Goal: Transaction & Acquisition: Purchase product/service

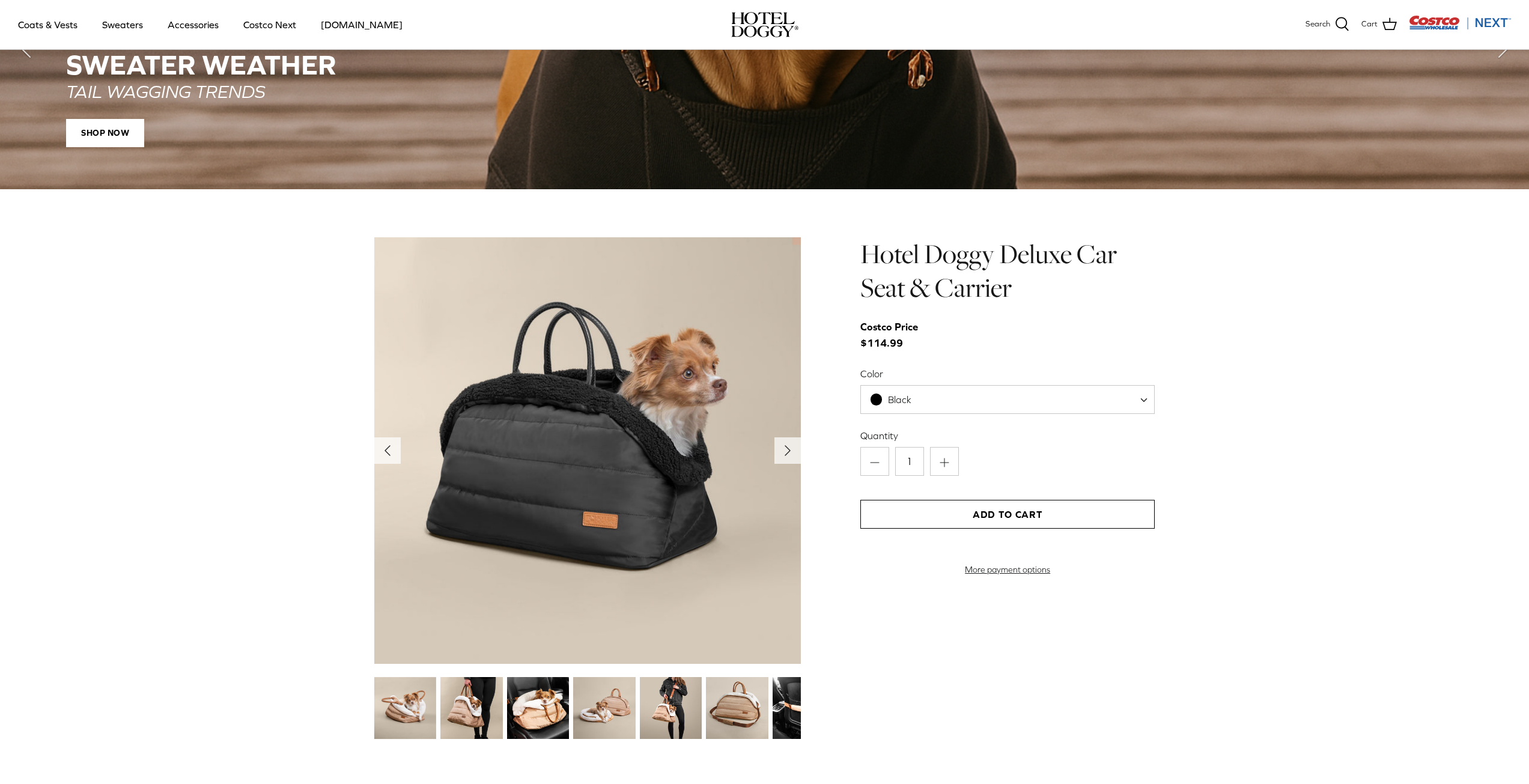
scroll to position [1261, 0]
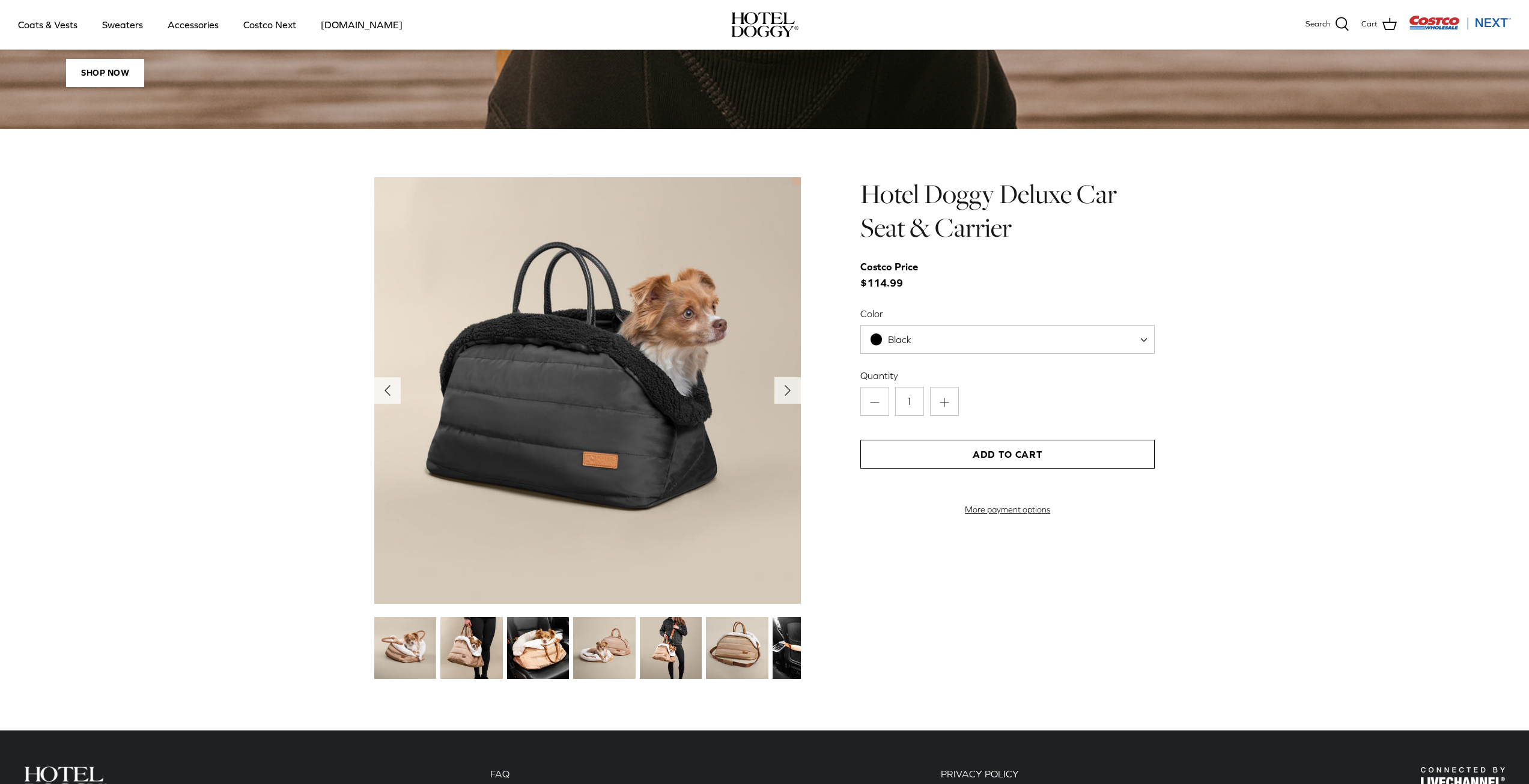
click at [623, 647] on img at bounding box center [604, 648] width 62 height 62
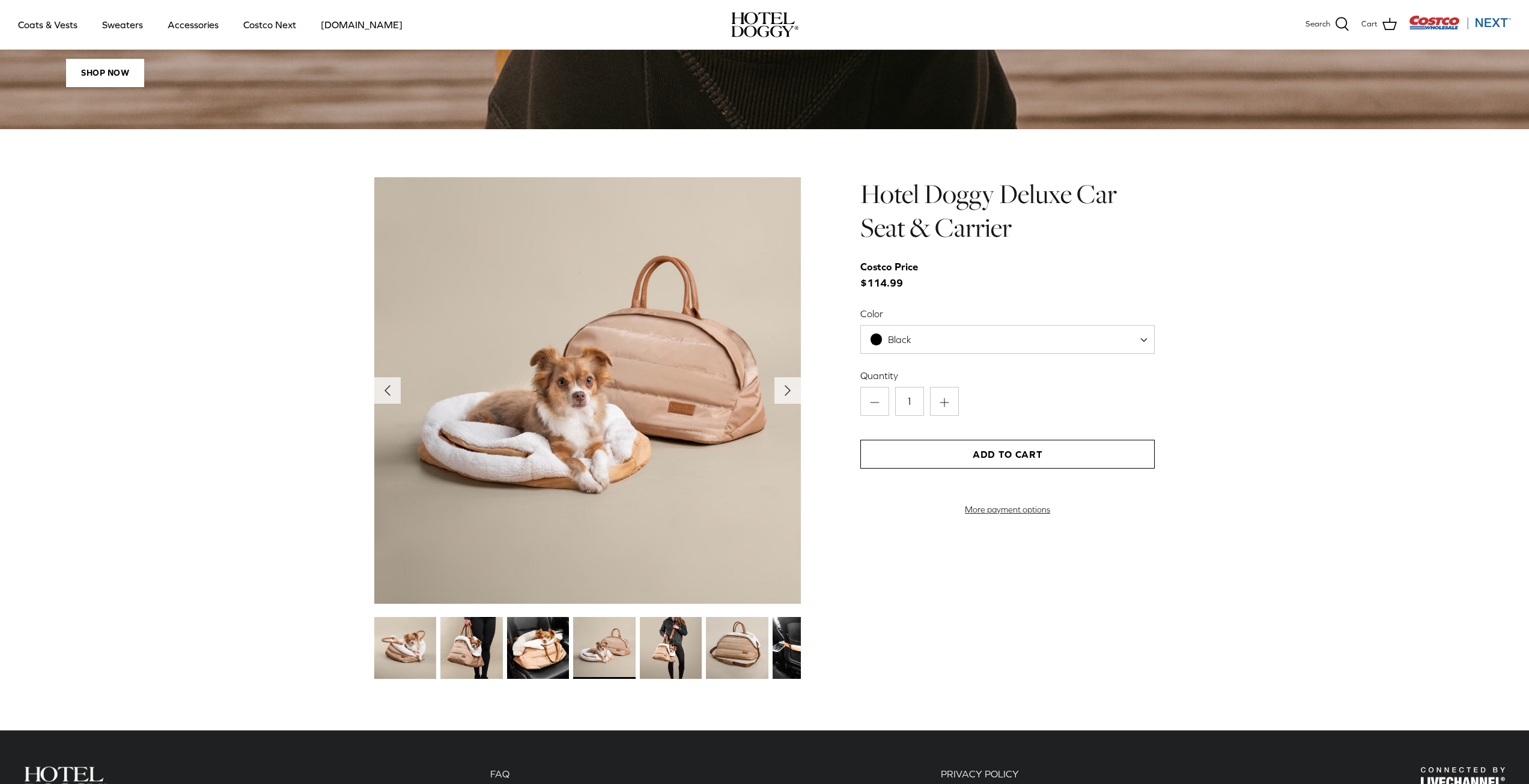
click at [732, 620] on img at bounding box center [736, 648] width 62 height 62
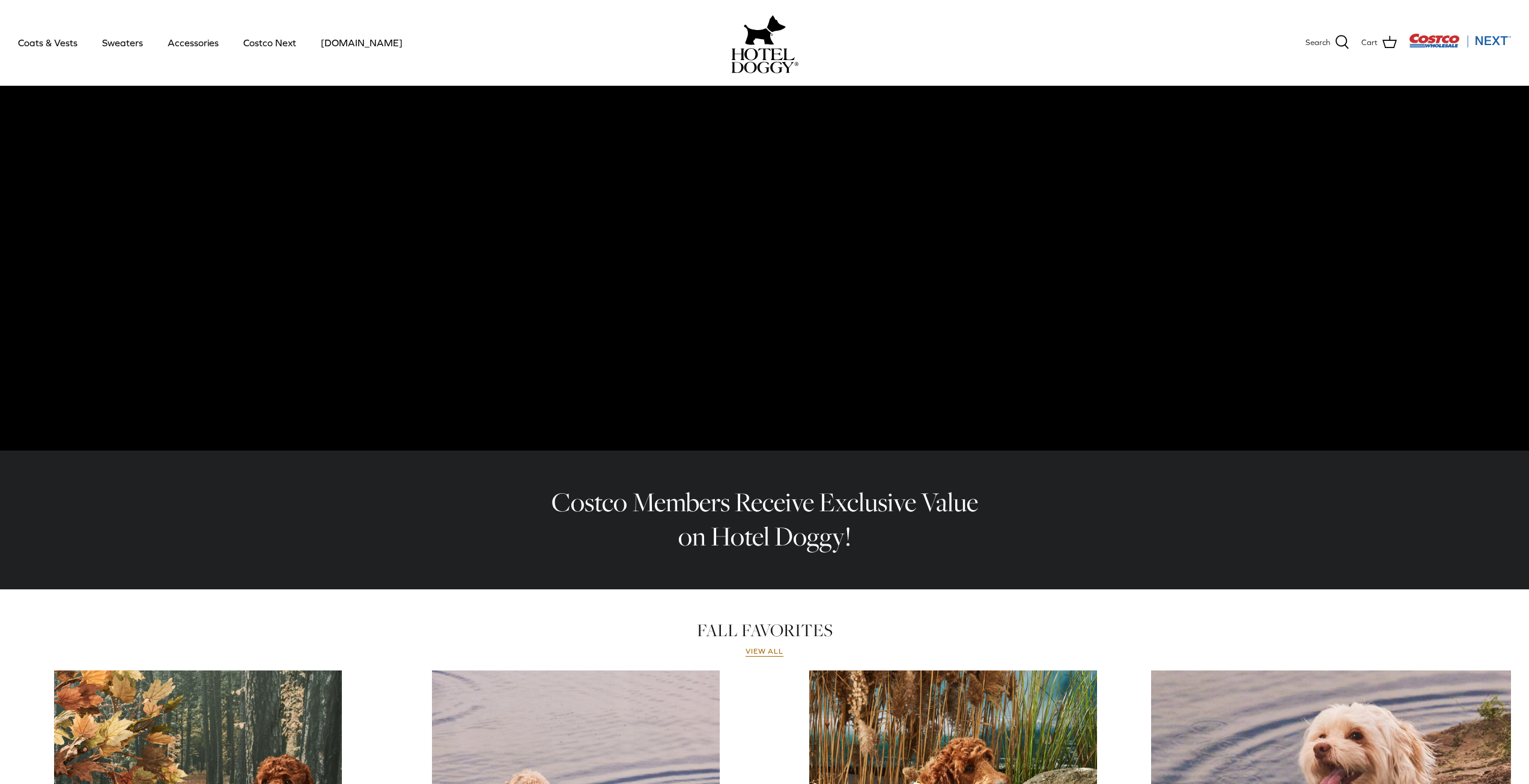
scroll to position [0, 0]
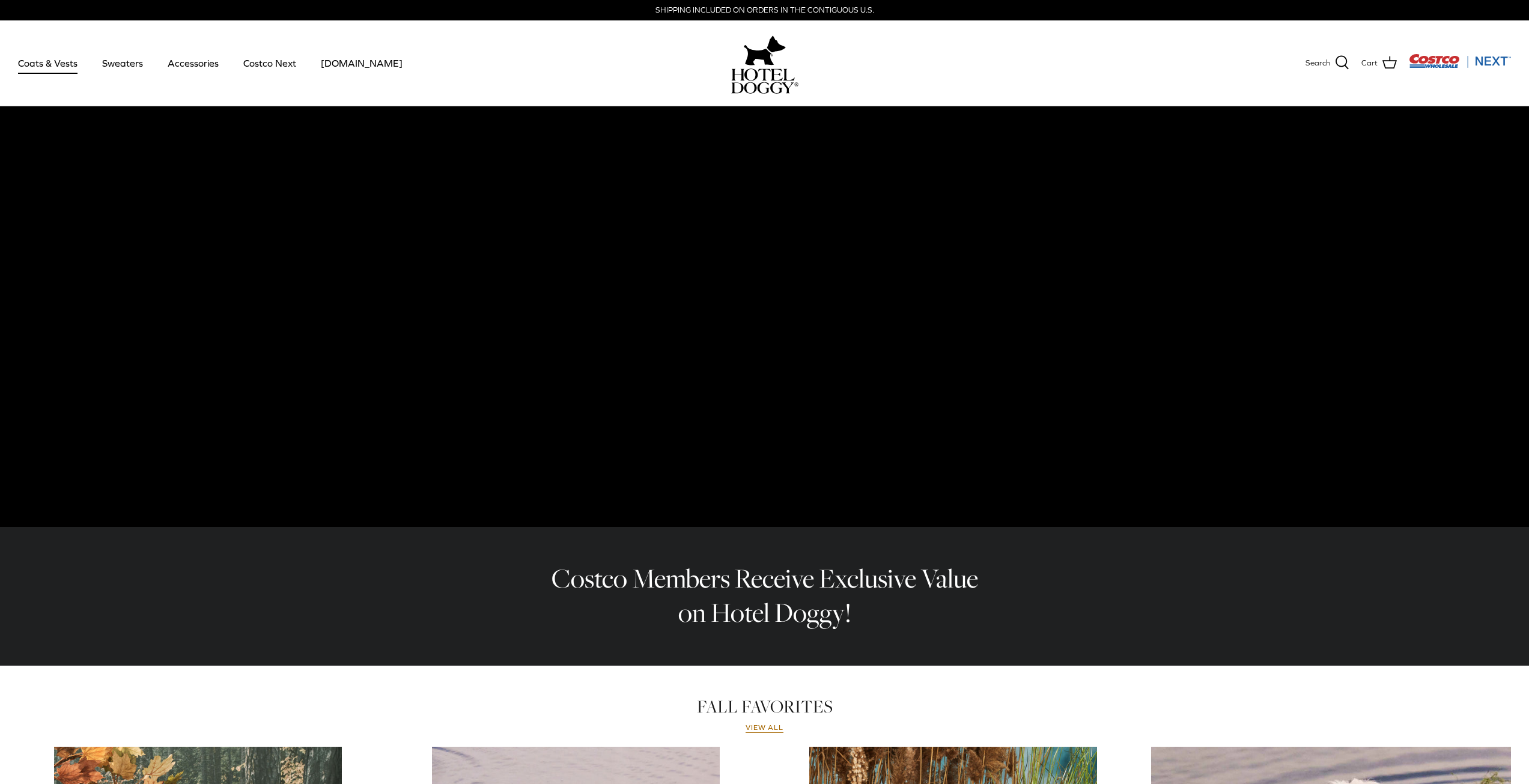
click at [61, 67] on link "Coats & Vests" at bounding box center [47, 63] width 81 height 41
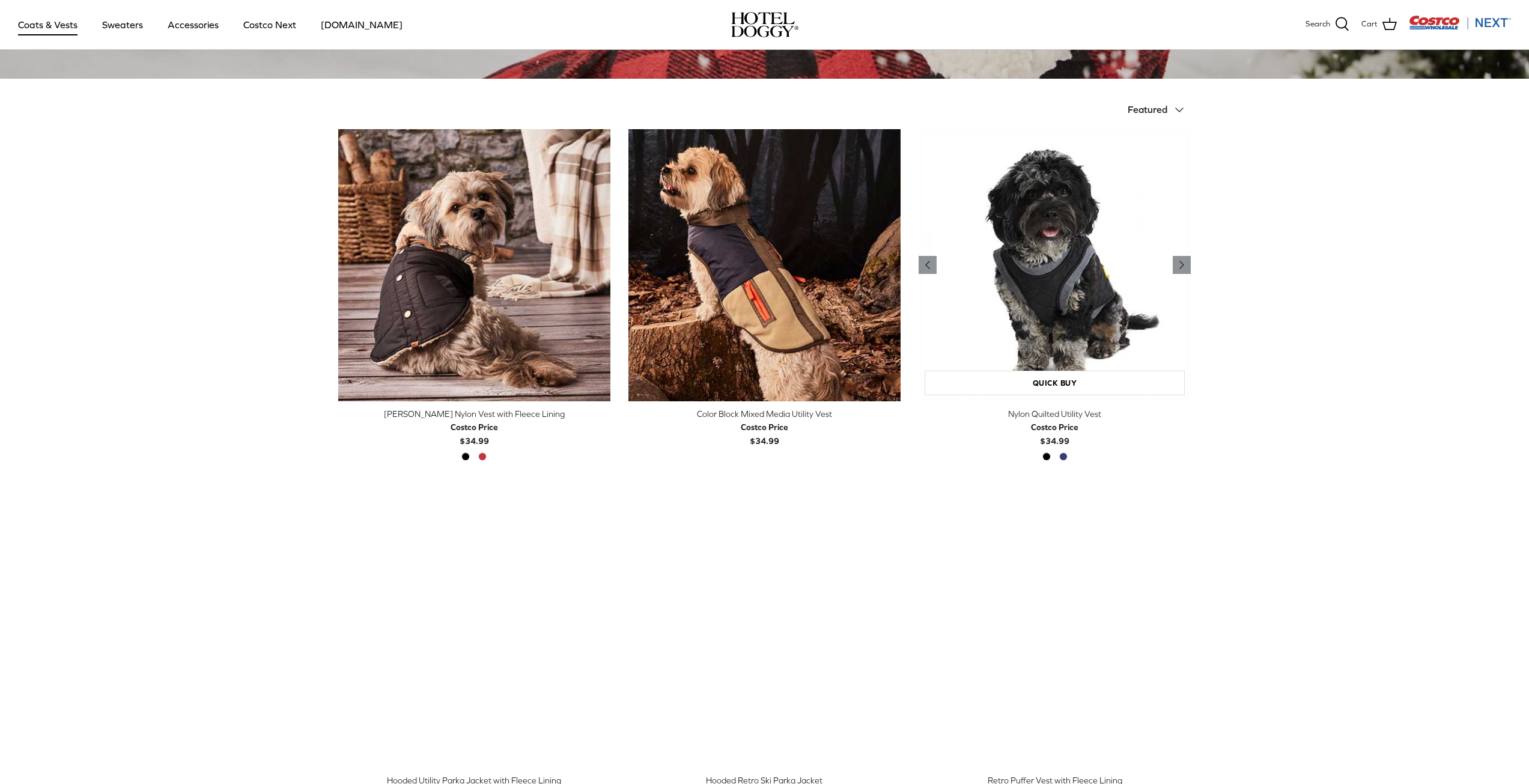
scroll to position [240, 0]
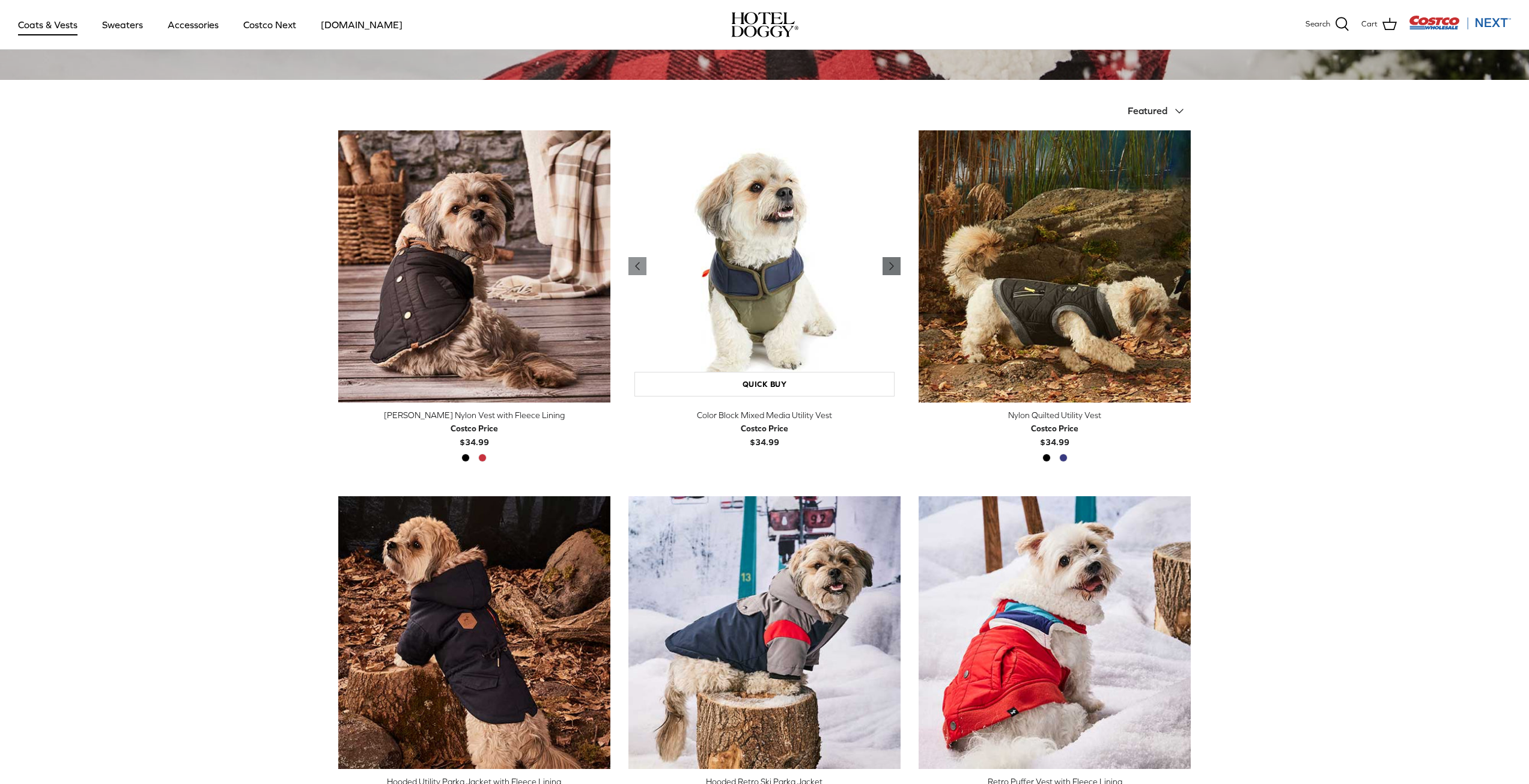
click at [886, 261] on icon "Right" at bounding box center [891, 266] width 14 height 14
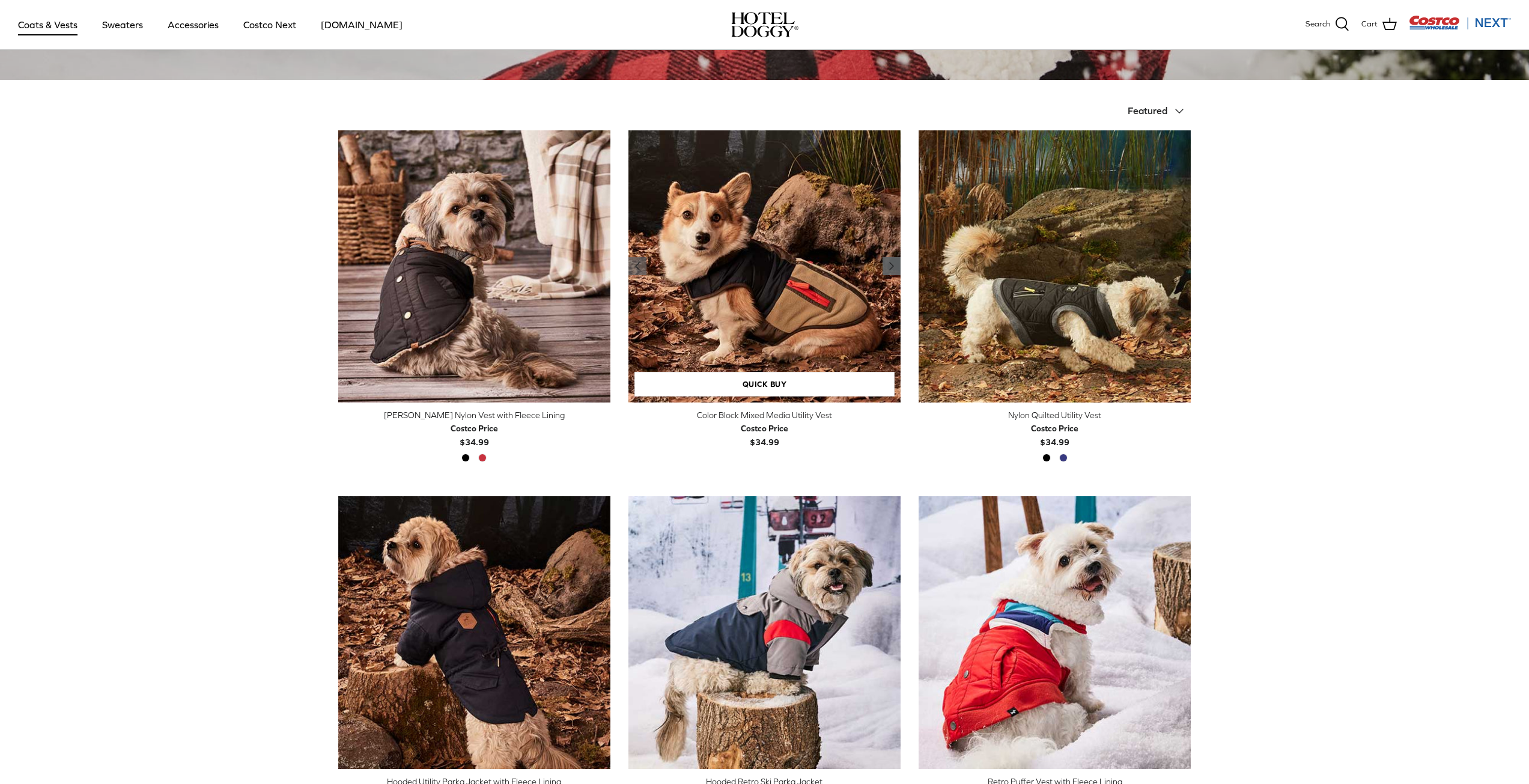
click at [886, 261] on icon "Right" at bounding box center [891, 266] width 14 height 14
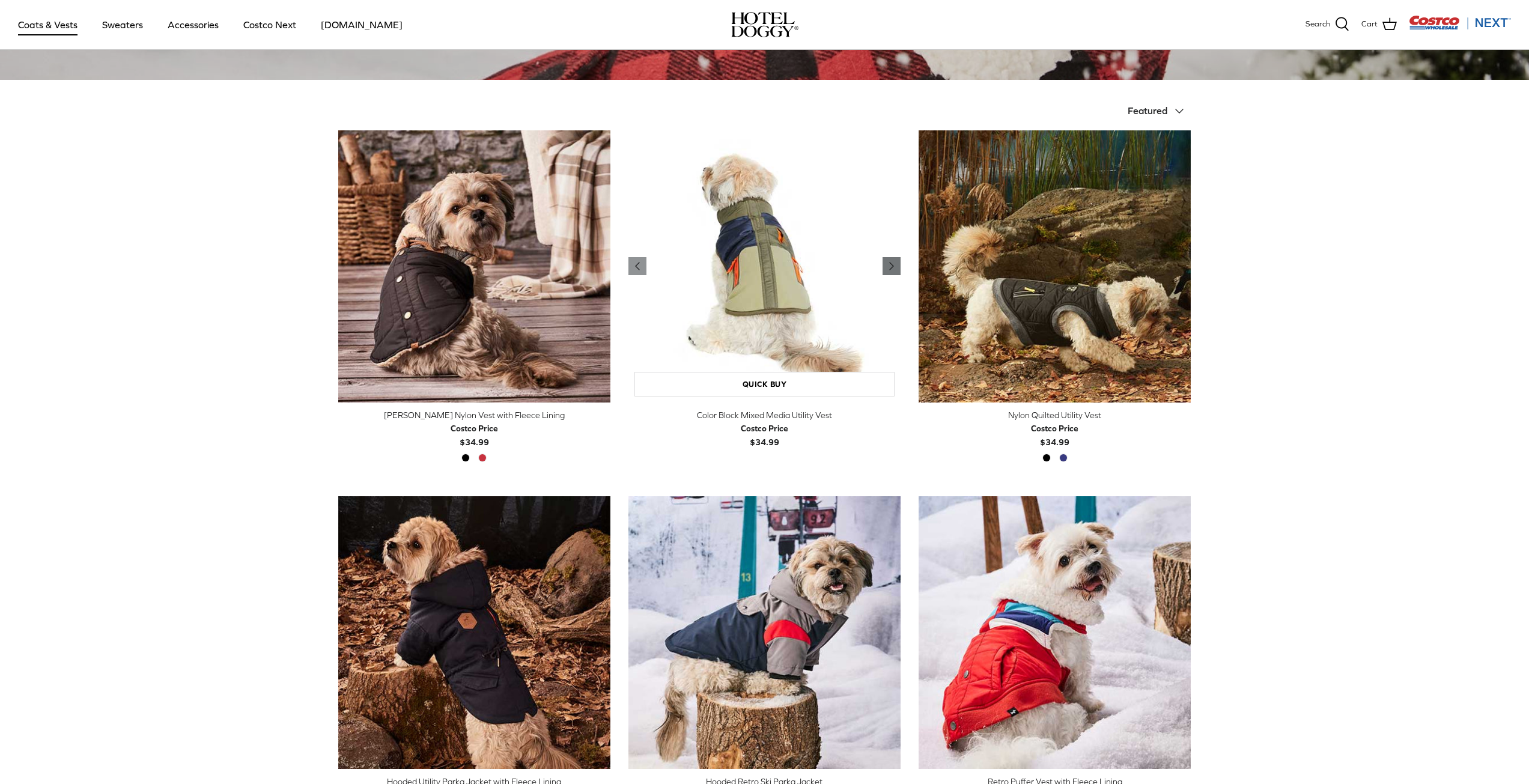
click at [886, 261] on icon "Right" at bounding box center [891, 266] width 14 height 14
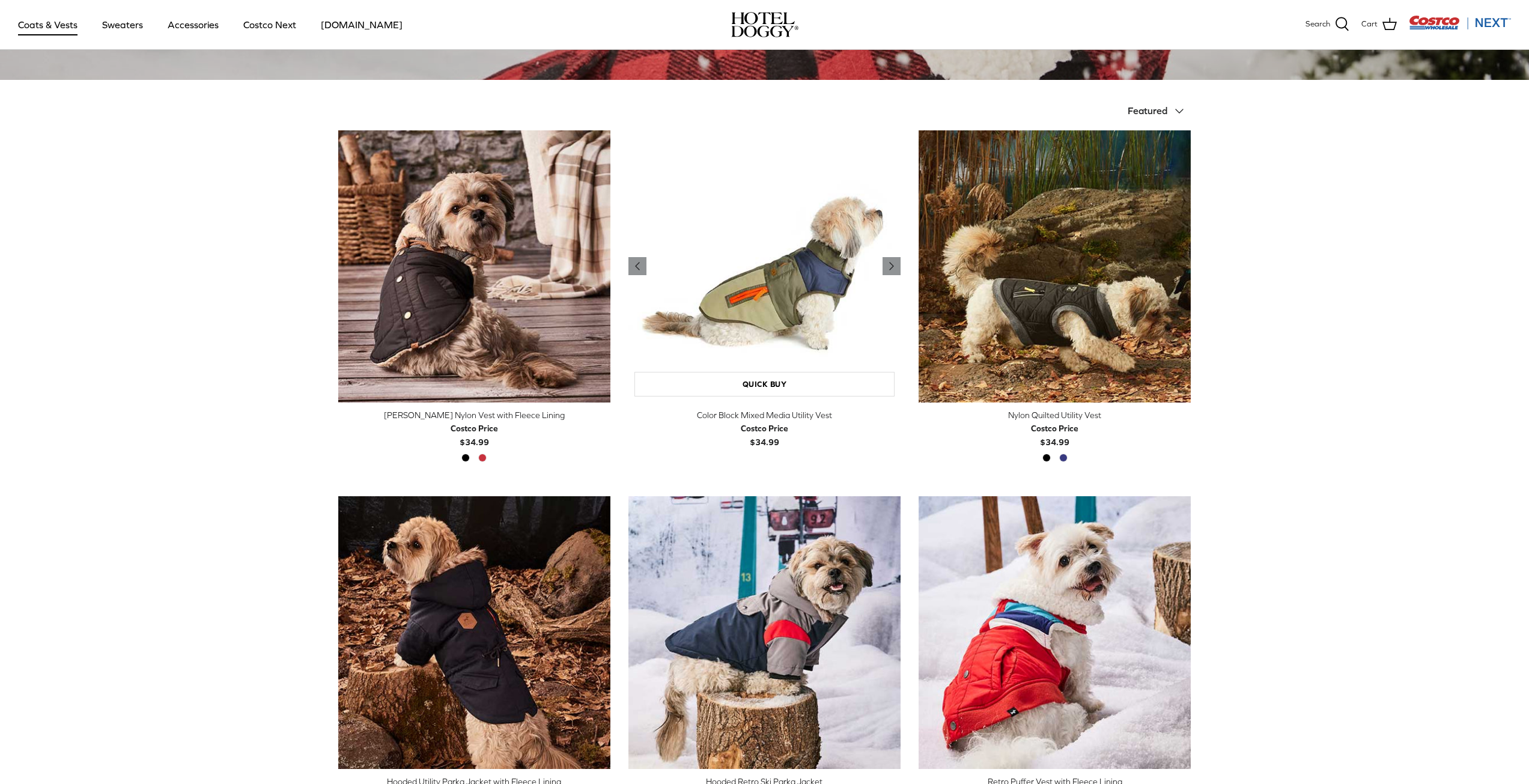
click at [754, 261] on img "Color Block Mixed Media Utility Vest" at bounding box center [764, 266] width 272 height 272
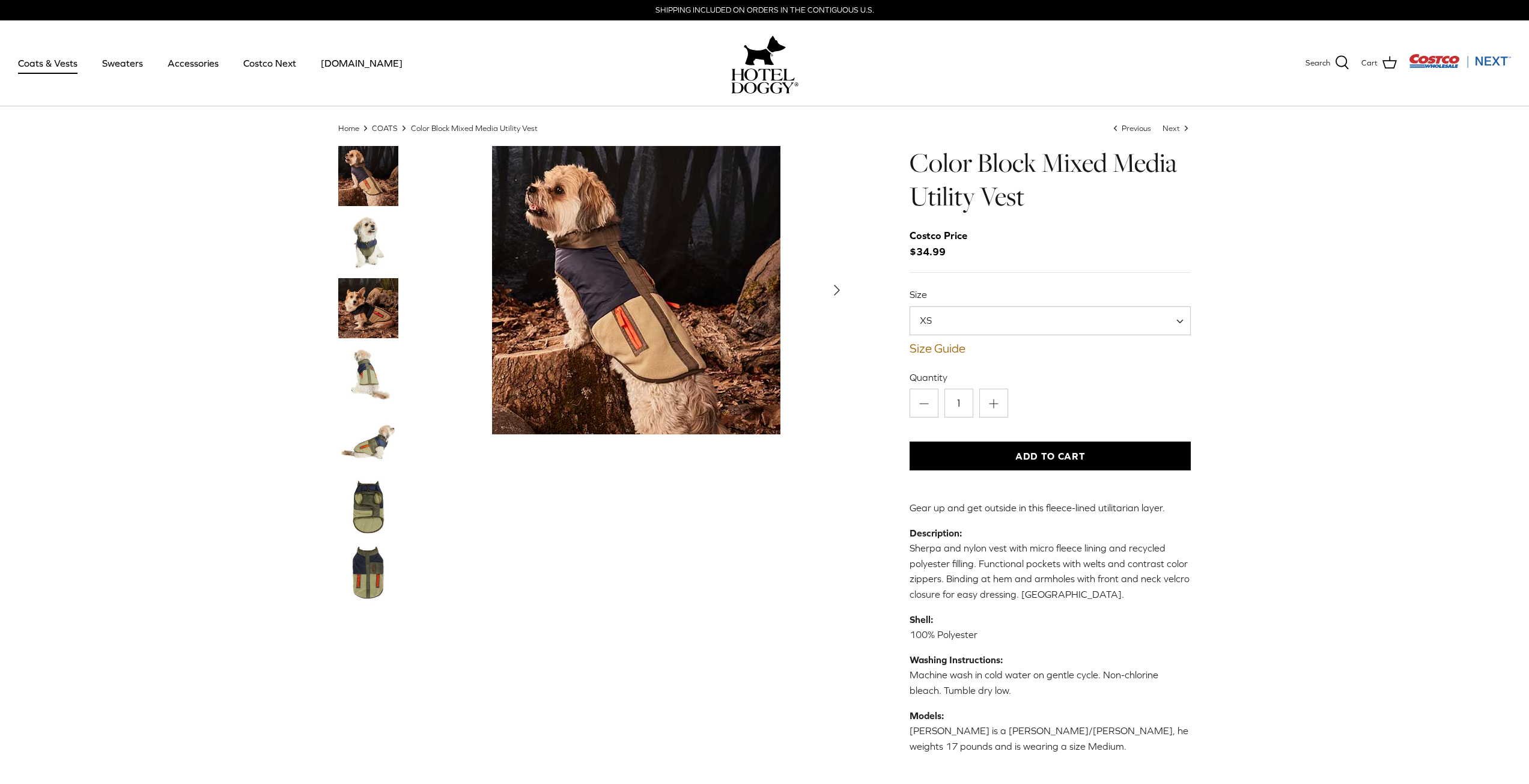
click at [1008, 327] on span "XS" at bounding box center [1051, 321] width 282 height 29
click at [1015, 321] on span "L" at bounding box center [1051, 321] width 282 height 29
click at [1310, 374] on div "Home Right COATS Right Color Block Mixed Media Utility Vest Left Previous Next …" at bounding box center [764, 453] width 1529 height 662
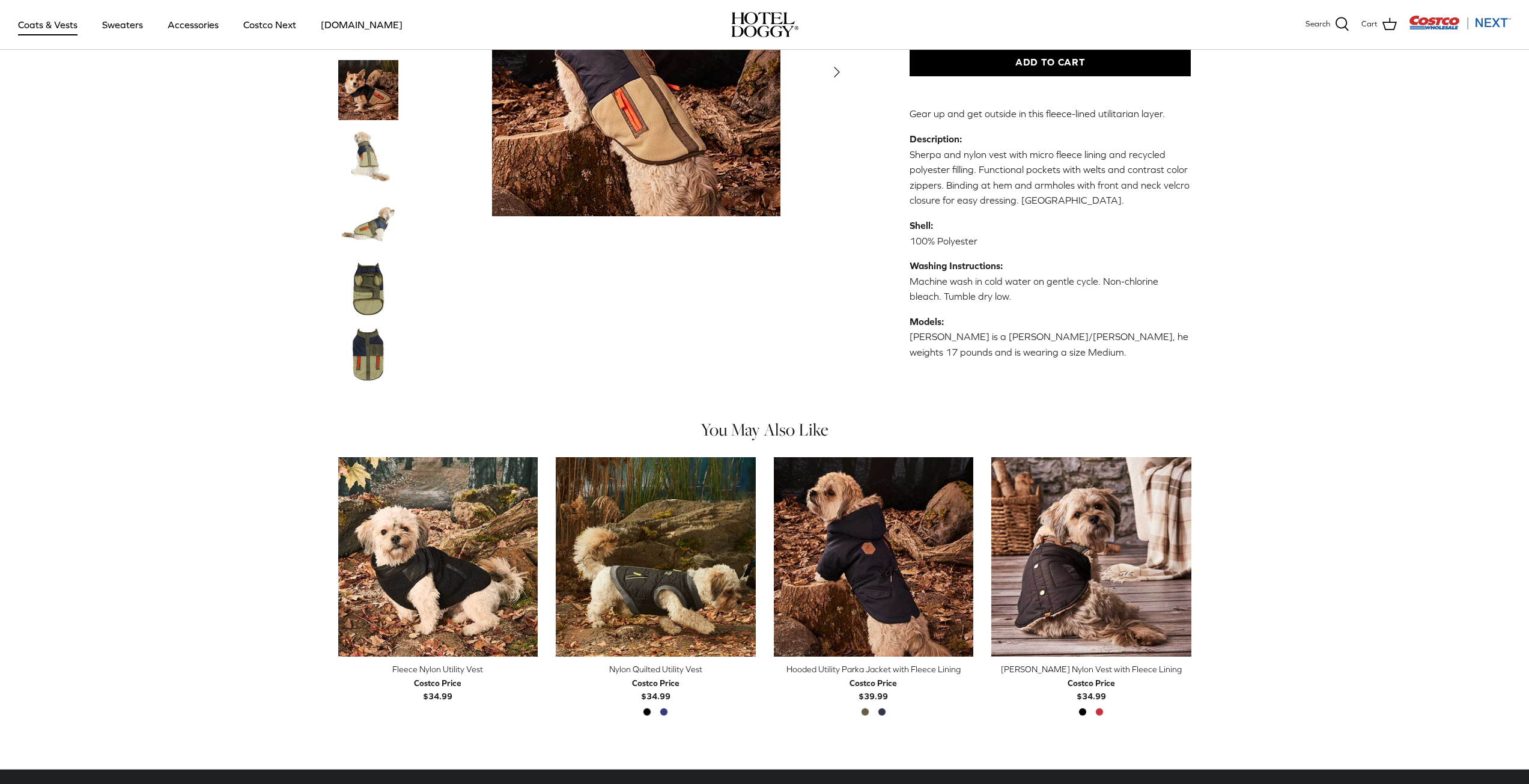
scroll to position [300, 0]
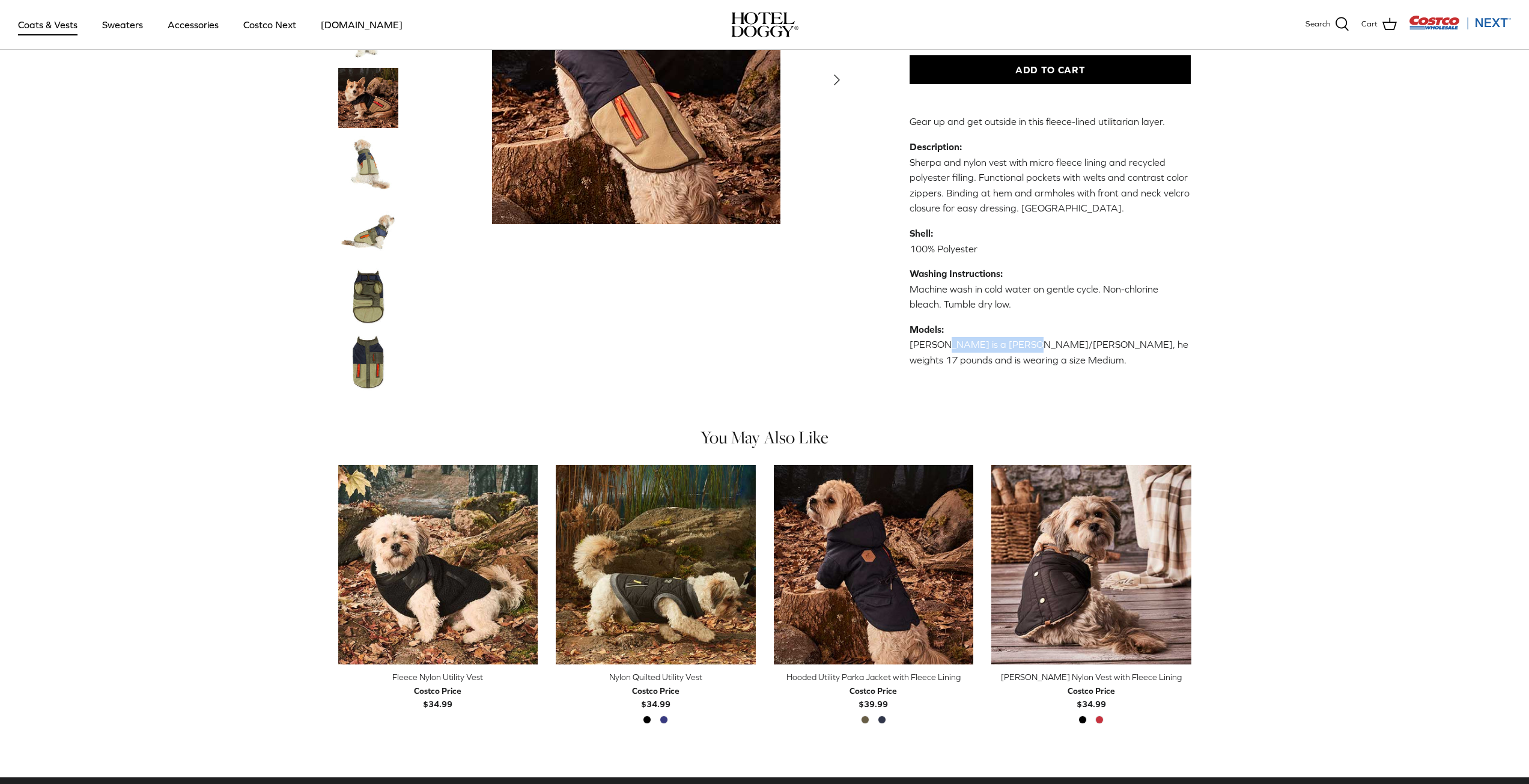
drag, startPoint x: 942, startPoint y: 341, endPoint x: 1020, endPoint y: 339, distance: 78.0
click at [1020, 339] on p "Models: [PERSON_NAME] is a [PERSON_NAME]/[PERSON_NAME], he weights 17 pounds an…" at bounding box center [1051, 345] width 282 height 46
click at [1035, 370] on div "Color Block Mixed Media Utility Vest Costco Price $34.99 Size XS S M L XL XXL M…" at bounding box center [1051, 79] width 282 height 638
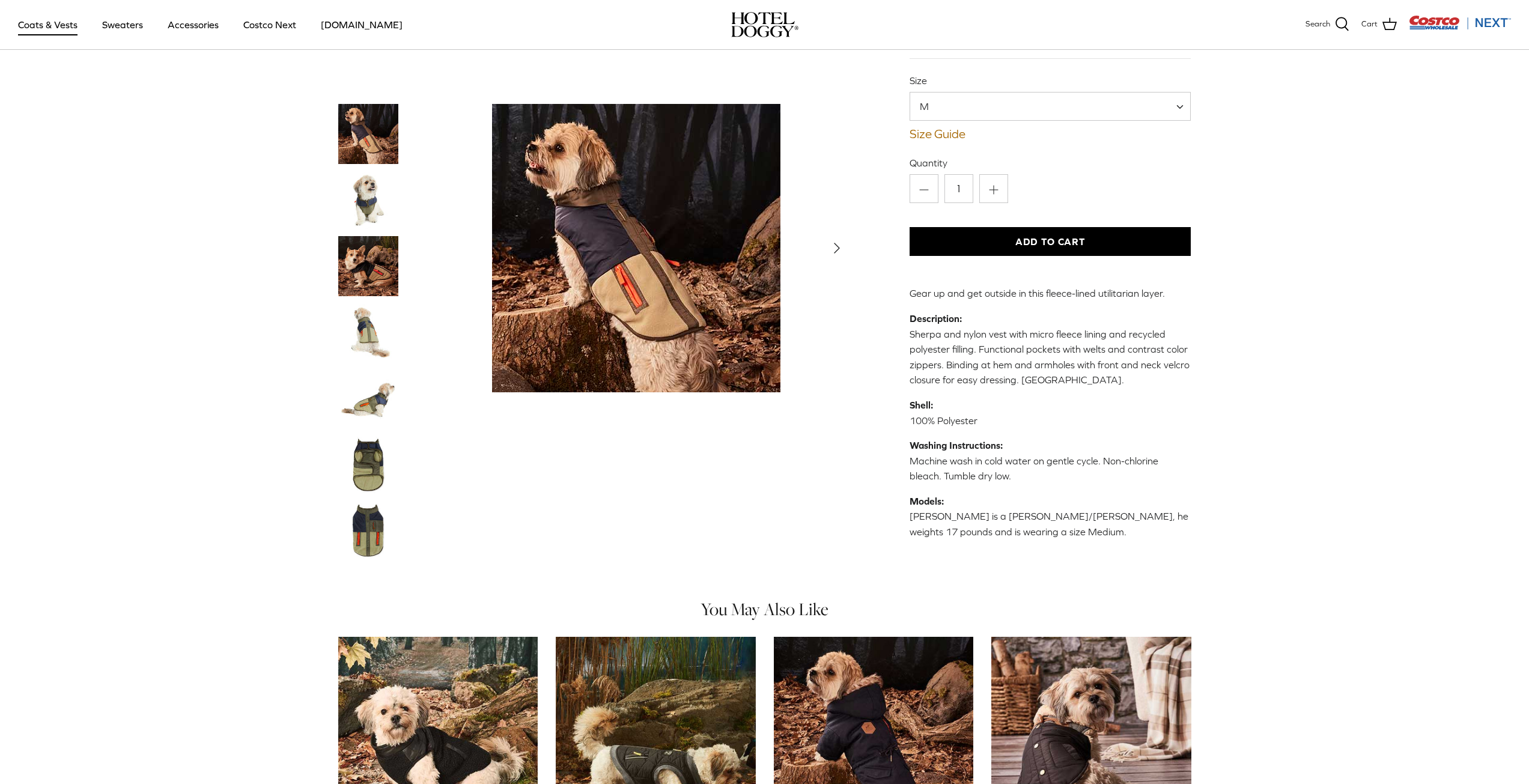
scroll to position [120, 0]
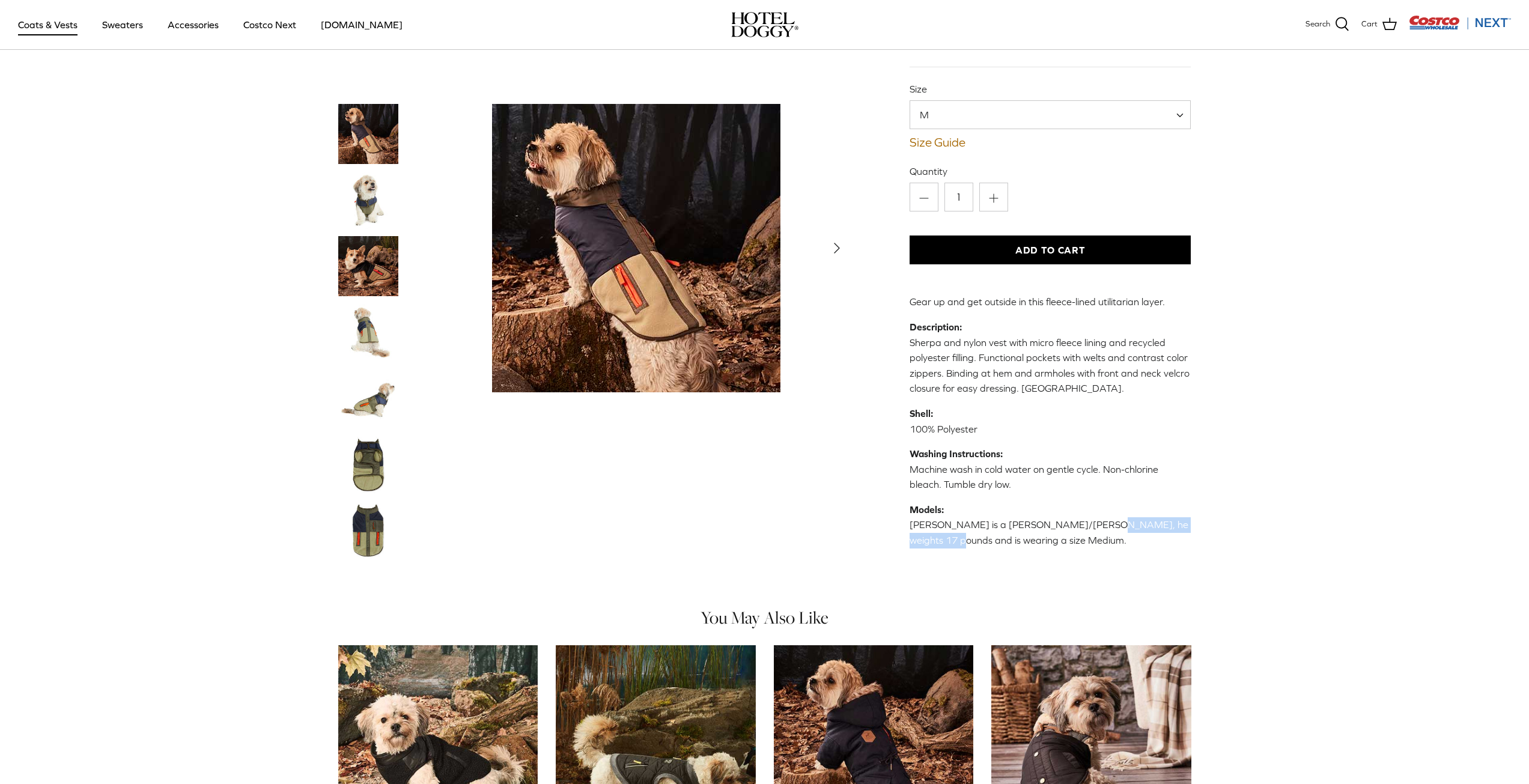
drag, startPoint x: 1075, startPoint y: 521, endPoint x: 1210, endPoint y: 518, distance: 135.0
click at [1209, 518] on div "Left Right S" at bounding box center [764, 259] width 890 height 638
click at [1259, 468] on div "Home Right COATS Right Color Block Mixed Media Utility Vest Left Previous Next …" at bounding box center [764, 247] width 1529 height 662
drag, startPoint x: 944, startPoint y: 543, endPoint x: 995, endPoint y: 536, distance: 51.5
click at [995, 536] on p "Models: [PERSON_NAME] is a [PERSON_NAME]/[PERSON_NAME], he weights 17 pounds an…" at bounding box center [1051, 525] width 282 height 46
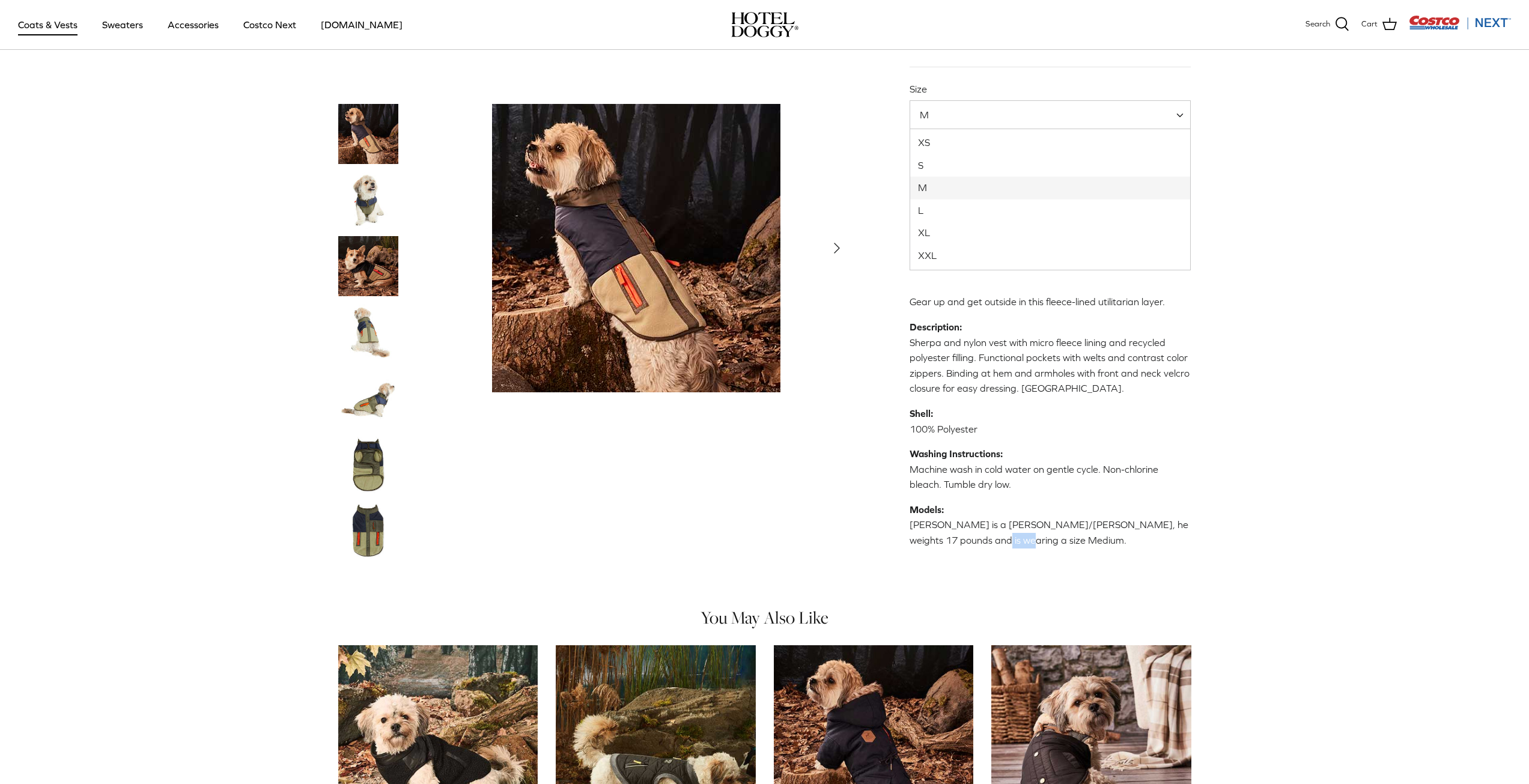
click at [957, 123] on span "M" at bounding box center [1051, 115] width 282 height 29
select select "L"
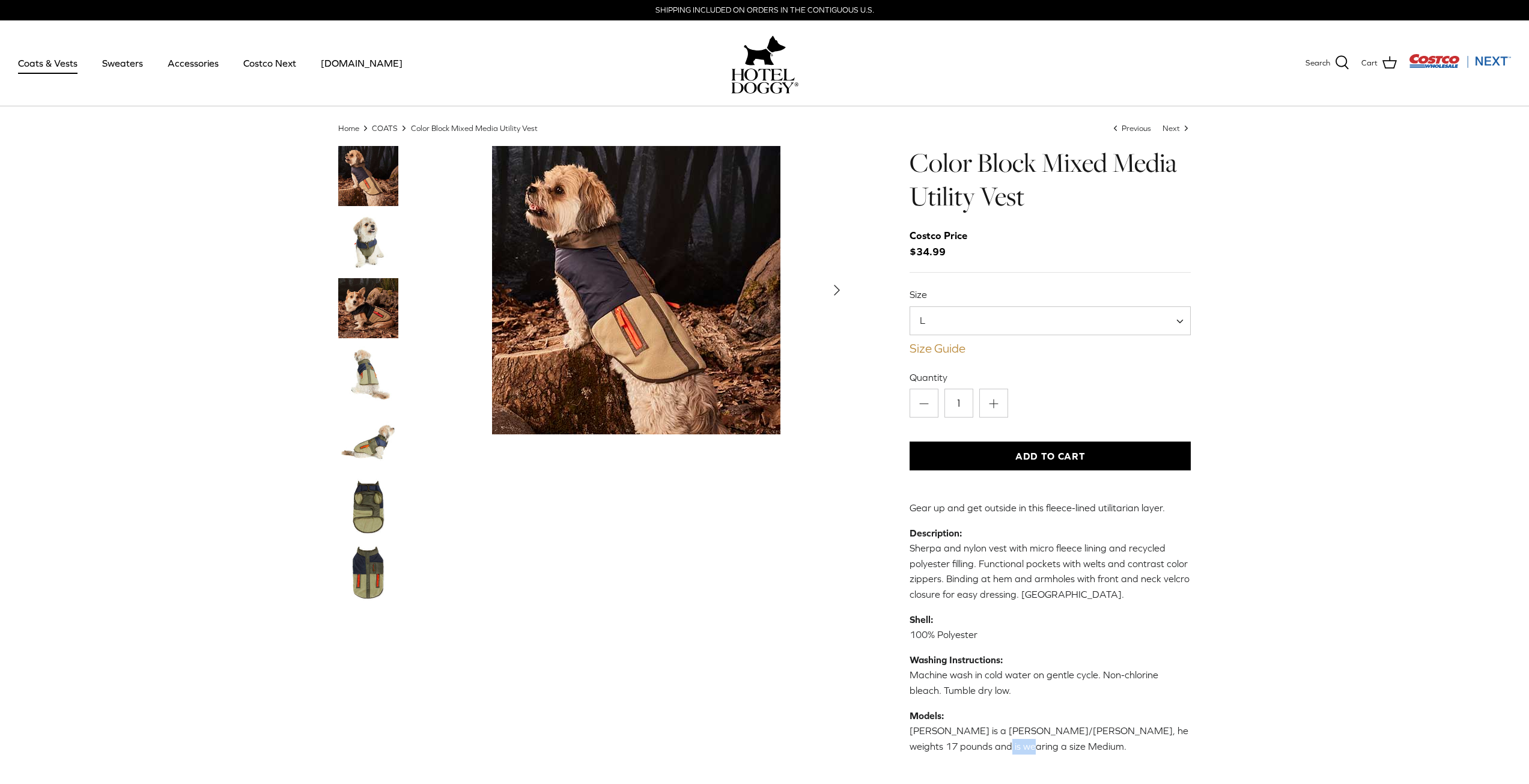
click at [950, 350] on link "Size Guide" at bounding box center [1051, 348] width 282 height 14
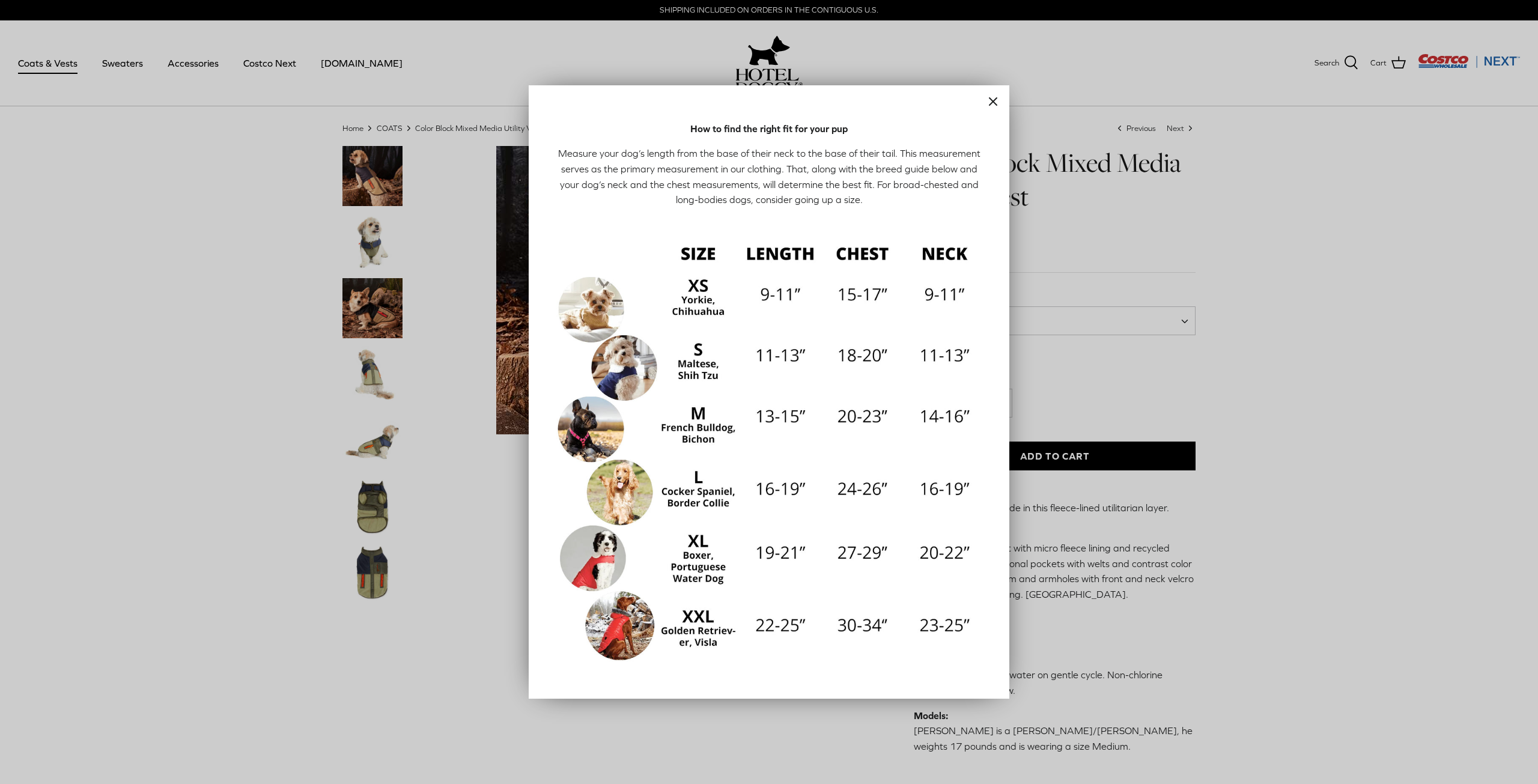
click at [1166, 379] on div at bounding box center [769, 392] width 1538 height 784
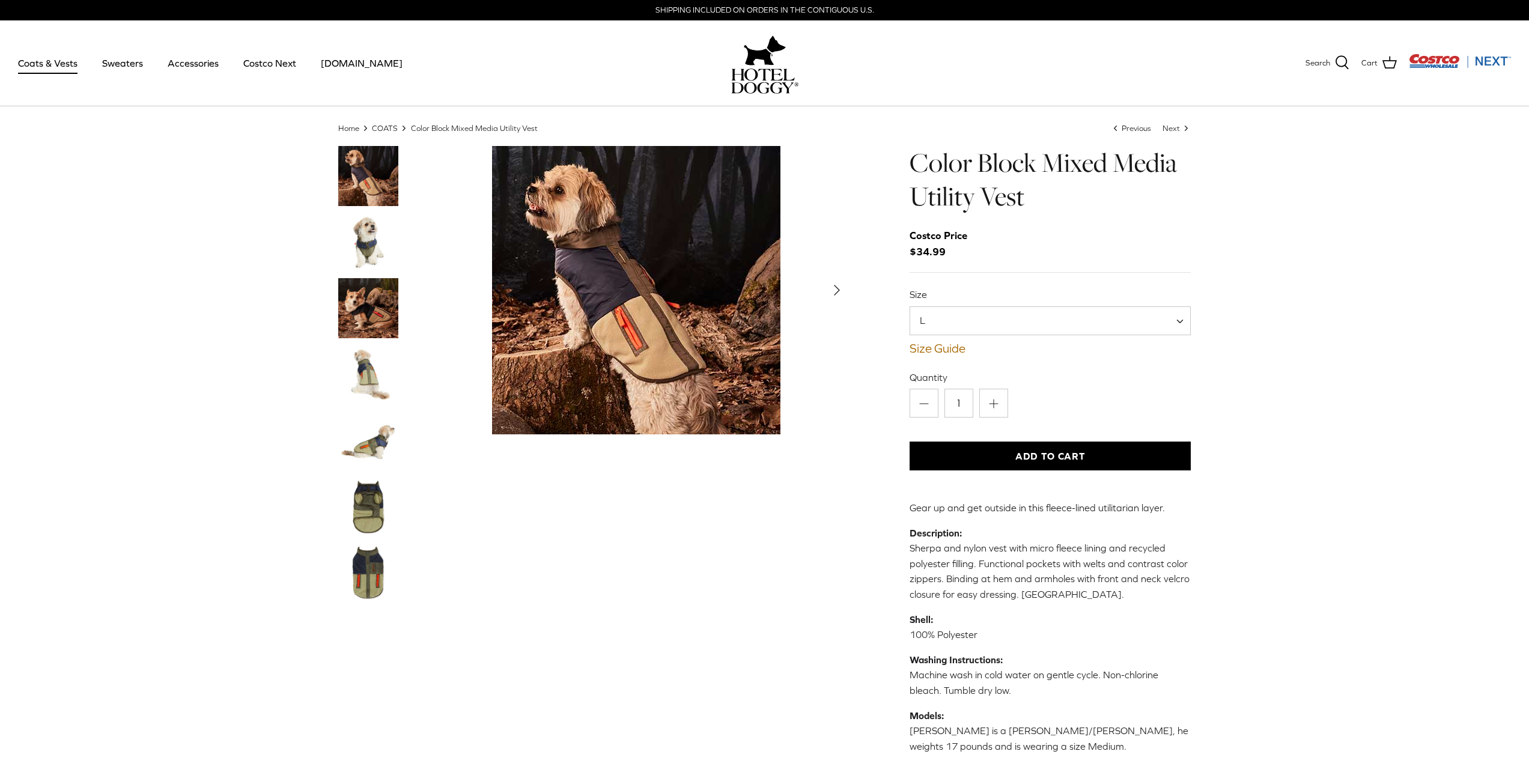
click at [623, 326] on img "Show Gallery" at bounding box center [636, 290] width 288 height 288
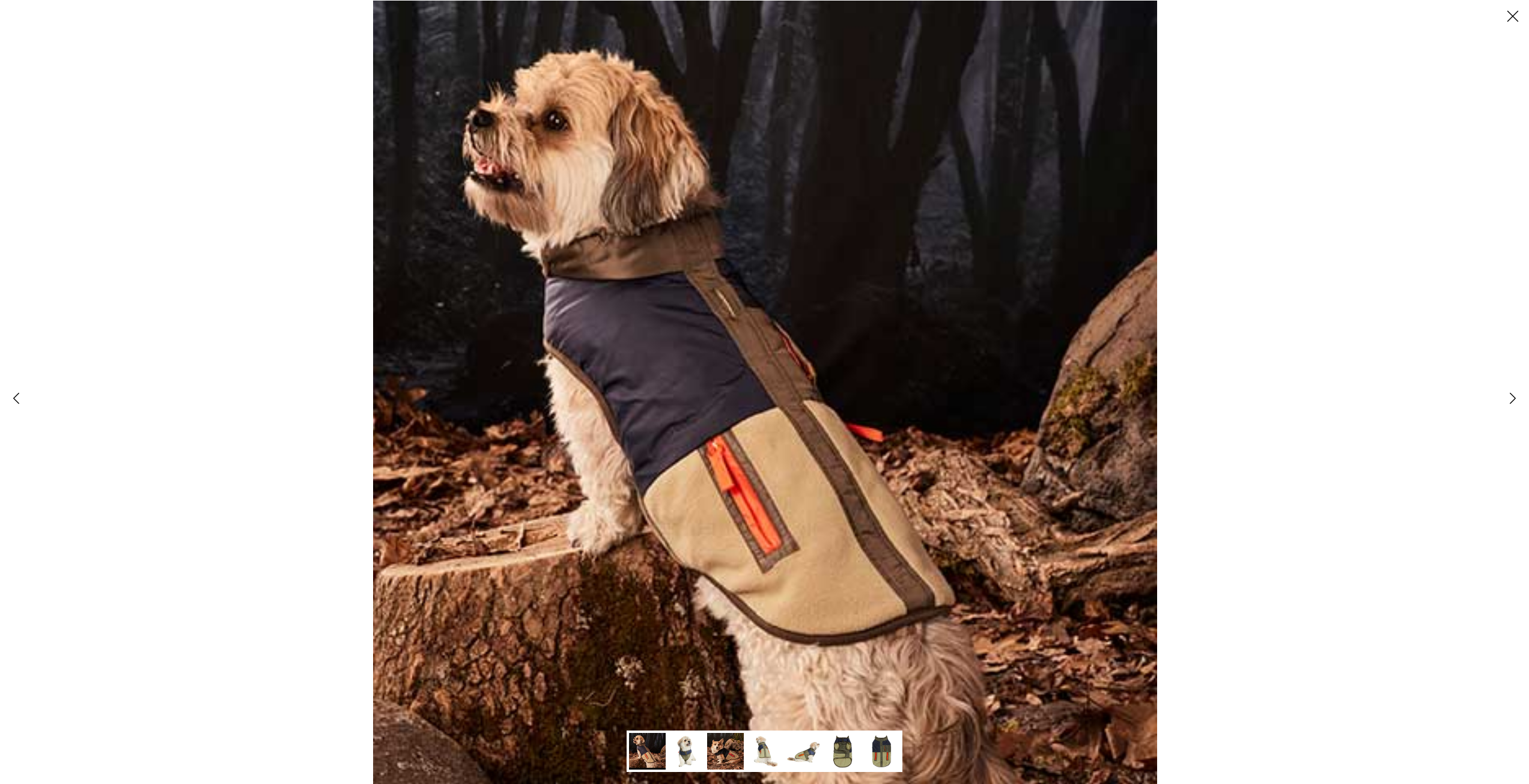
click at [728, 496] on img at bounding box center [764, 392] width 784 height 784
click at [264, 475] on div at bounding box center [764, 392] width 1529 height 784
